Goal: Task Accomplishment & Management: Use online tool/utility

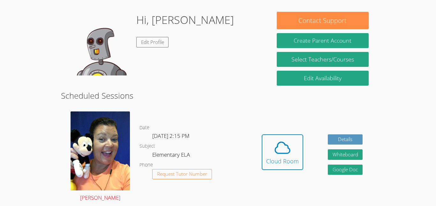
scroll to position [93, 0]
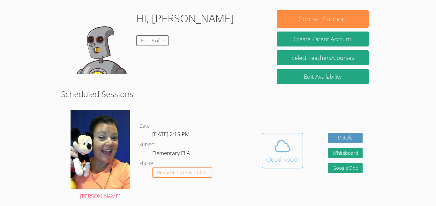
click at [278, 158] on div "Cloud Room" at bounding box center [282, 159] width 33 height 9
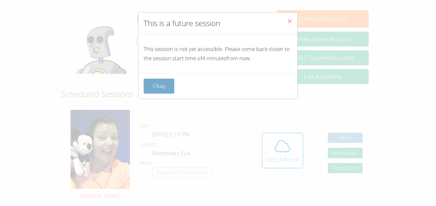
click at [161, 81] on button "Okay" at bounding box center [159, 86] width 31 height 15
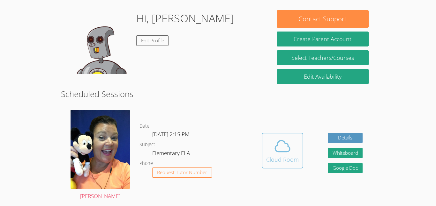
click at [280, 150] on icon at bounding box center [282, 146] width 18 height 18
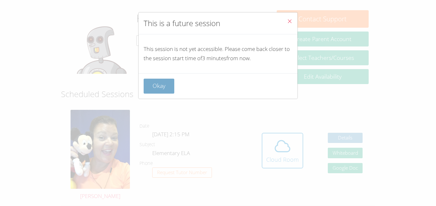
click at [164, 92] on button "Okay" at bounding box center [159, 86] width 31 height 15
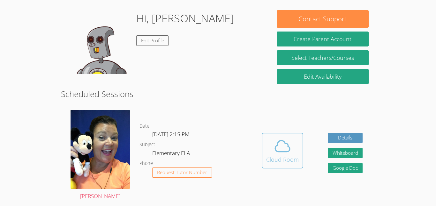
click at [280, 155] on icon at bounding box center [282, 146] width 18 height 18
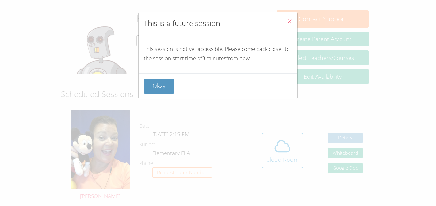
click at [288, 20] on icon "Close" at bounding box center [289, 20] width 5 height 5
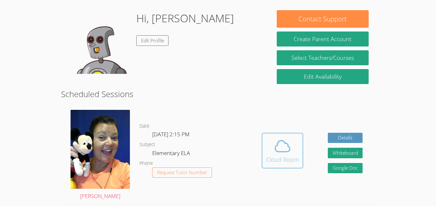
click at [285, 146] on icon at bounding box center [282, 146] width 18 height 18
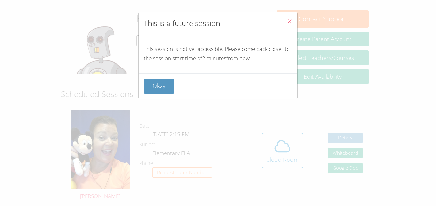
click at [292, 31] on button "Close" at bounding box center [290, 21] width 16 height 19
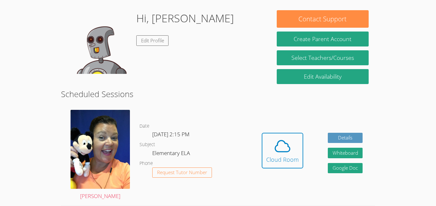
click at [3, 113] on html "Home Programs Sessions Tutors Messages Billing Logout Kiana Successfully authen…" at bounding box center [218, 10] width 436 height 206
click at [280, 166] on button "Cloud Room" at bounding box center [282, 151] width 41 height 36
click at [340, 150] on button "Whiteboard" at bounding box center [345, 153] width 35 height 11
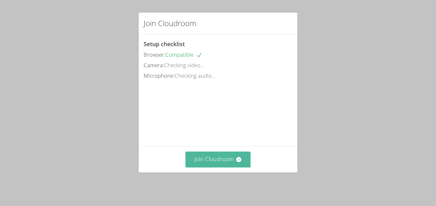
click at [223, 165] on button "Join Cloudroom" at bounding box center [217, 160] width 65 height 16
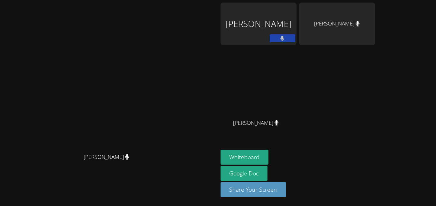
click at [296, 25] on div "Kiana Ortiz" at bounding box center [258, 24] width 76 height 43
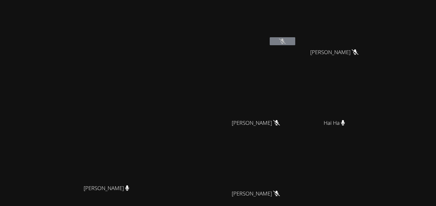
click at [296, 87] on video at bounding box center [258, 94] width 76 height 43
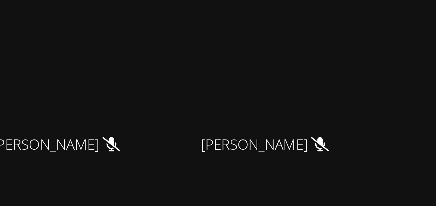
scroll to position [9, 0]
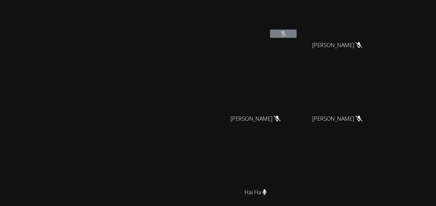
click at [157, 108] on video at bounding box center [109, 113] width 96 height 120
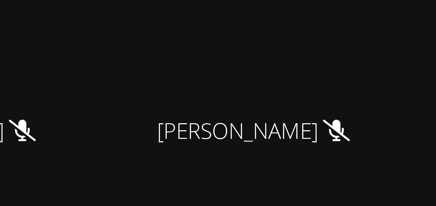
click at [296, 103] on video at bounding box center [258, 86] width 76 height 43
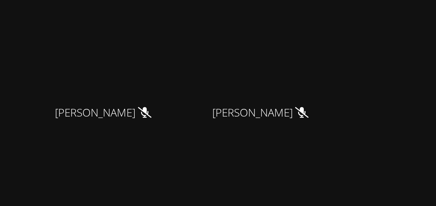
scroll to position [8, 0]
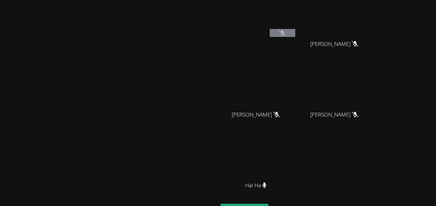
click at [157, 124] on video at bounding box center [109, 114] width 96 height 120
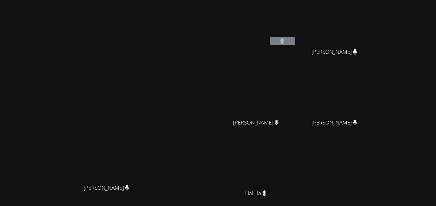
scroll to position [0, 0]
click at [359, 181] on div "Kiana Ortiz Sierra Werner Sierra Werner Se'miyah Phillips-Oliver Se'miyah Phill…" at bounding box center [297, 108] width 154 height 210
click at [157, 131] on video at bounding box center [109, 122] width 96 height 120
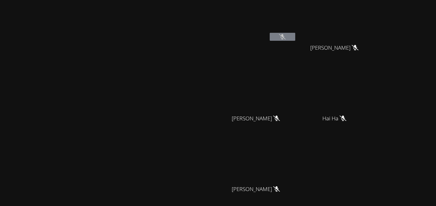
scroll to position [5, 0]
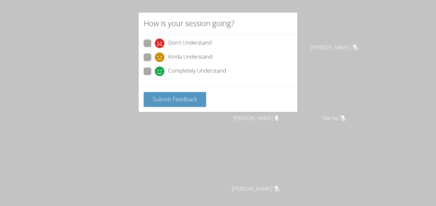
click at [155, 76] on span at bounding box center [155, 76] width 0 height 0
click at [155, 70] on input "Completely Understand" at bounding box center [157, 70] width 5 height 5
radio input "true"
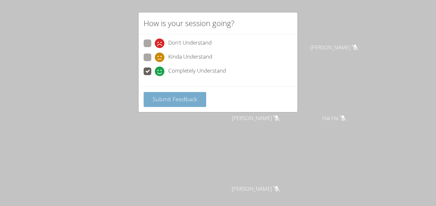
click at [167, 96] on span "Submit Feedback" at bounding box center [174, 99] width 45 height 8
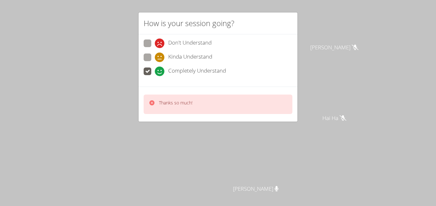
click at [226, 95] on div "Thanks so much!" at bounding box center [218, 104] width 149 height 19
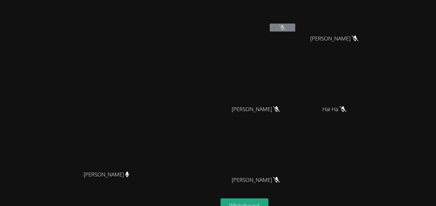
scroll to position [0, 0]
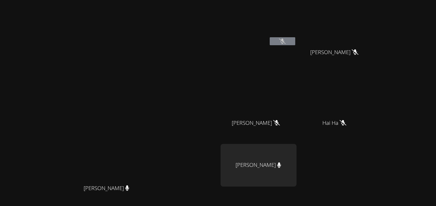
click at [296, 175] on div "Ryley Tan" at bounding box center [258, 165] width 76 height 43
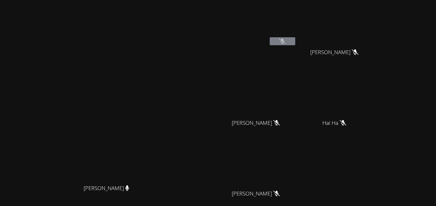
click at [296, 168] on video at bounding box center [258, 165] width 76 height 43
click at [285, 42] on icon at bounding box center [282, 41] width 7 height 5
click at [285, 41] on icon at bounding box center [282, 41] width 7 height 5
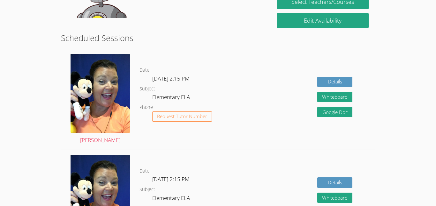
scroll to position [131, 0]
